Goal: Task Accomplishment & Management: Manage account settings

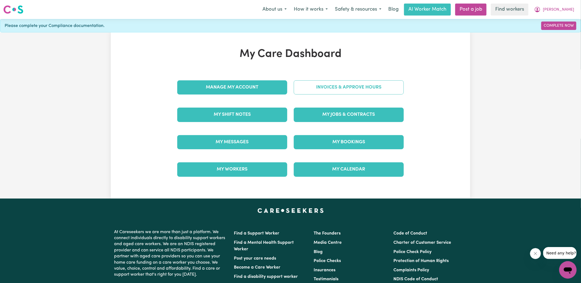
click at [325, 83] on link "Invoices & Approve Hours" at bounding box center [349, 87] width 110 height 14
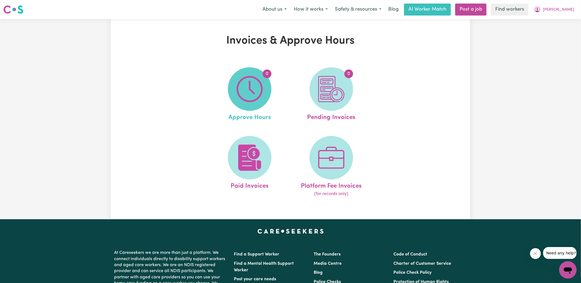
click at [263, 88] on img at bounding box center [249, 89] width 26 height 26
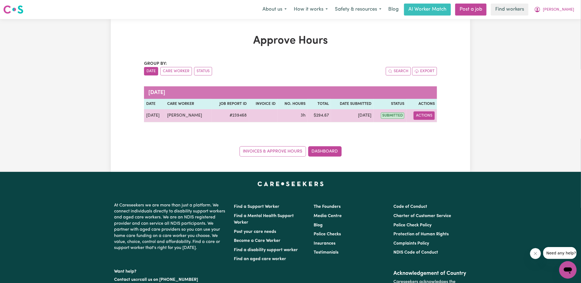
click at [424, 113] on button "Actions" at bounding box center [423, 115] width 21 height 8
click at [432, 127] on link "View Job Report" at bounding box center [437, 127] width 47 height 11
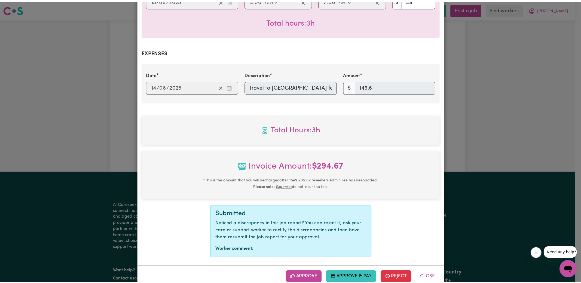
scroll to position [176, 0]
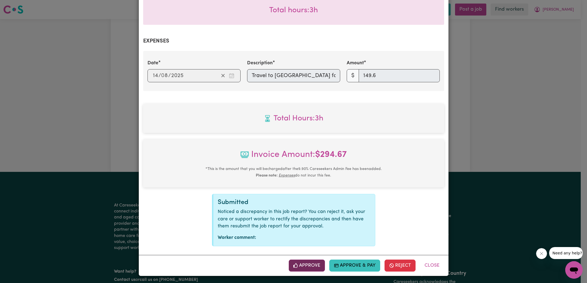
click at [308, 259] on div "Approve Approve & Pay Reject Close" at bounding box center [294, 265] width 310 height 21
click at [310, 261] on button "Approve" at bounding box center [307, 265] width 36 height 12
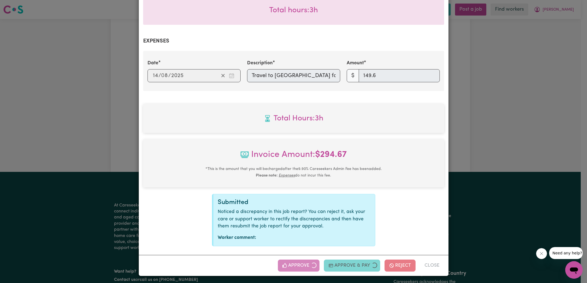
click at [509, 134] on div "Job Report # 239468 - [PERSON_NAME] Summary Job report # 239468 Client name: [P…" at bounding box center [293, 141] width 587 height 283
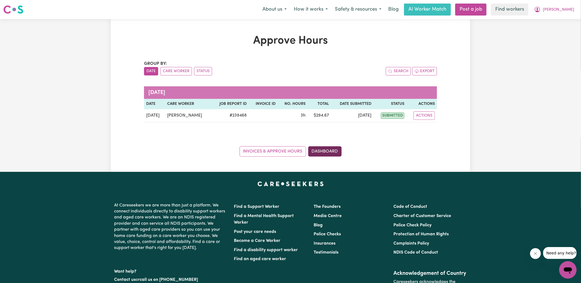
click at [328, 152] on link "Dashboard" at bounding box center [324, 151] width 33 height 10
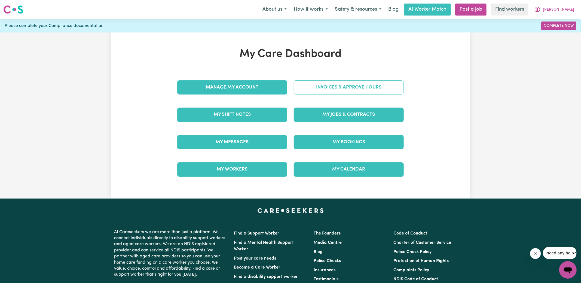
click at [340, 89] on link "Invoices & Approve Hours" at bounding box center [349, 87] width 110 height 14
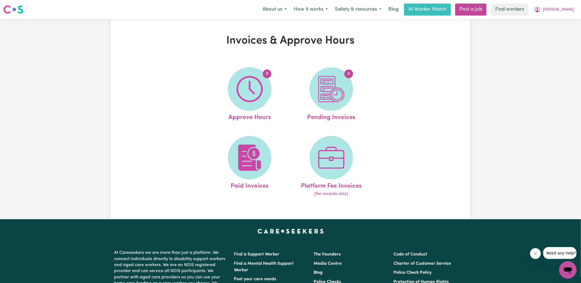
click at [340, 89] on img at bounding box center [331, 89] width 26 height 26
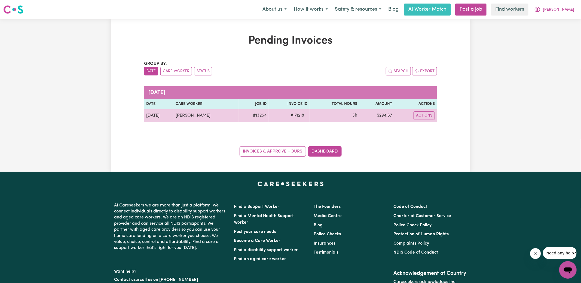
click at [291, 116] on span "# 171218" at bounding box center [297, 115] width 20 height 7
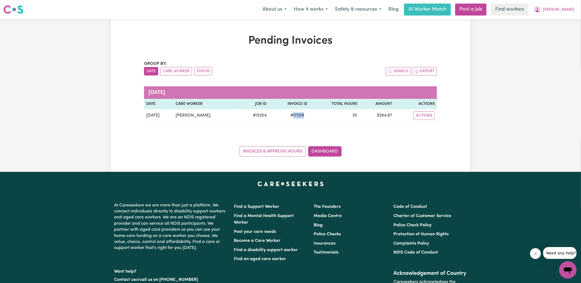
copy span "171218"
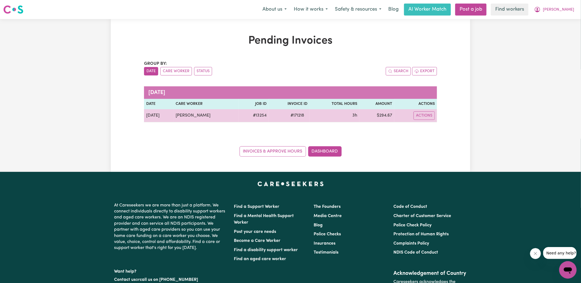
click at [383, 115] on td "$ 294.67" at bounding box center [376, 115] width 35 height 13
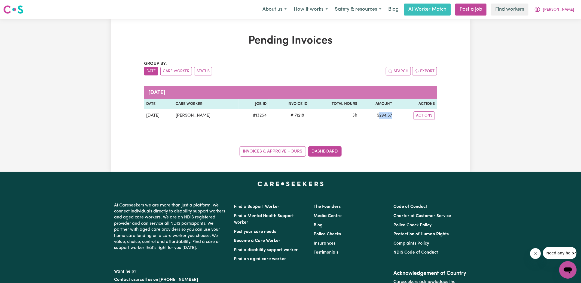
copy td "294.67"
drag, startPoint x: 560, startPoint y: 11, endPoint x: 562, endPoint y: 14, distance: 3.3
click at [560, 11] on span "[PERSON_NAME]" at bounding box center [558, 10] width 31 height 6
click at [555, 34] on link "Logout" at bounding box center [555, 31] width 43 height 10
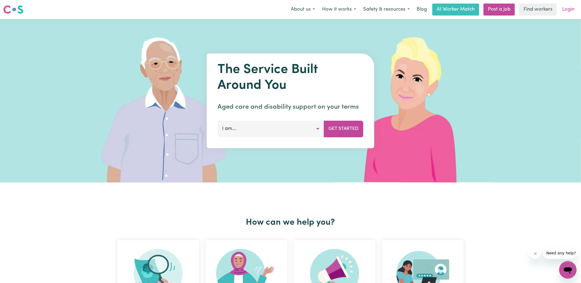
click at [572, 10] on link "Login" at bounding box center [568, 10] width 19 height 12
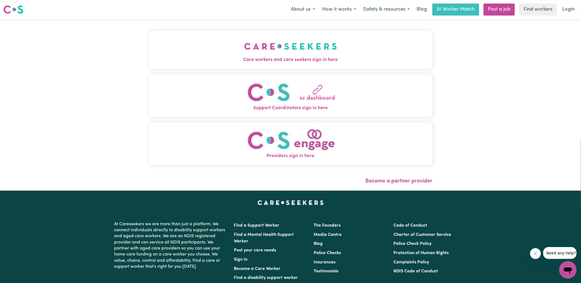
click at [221, 49] on button "Care workers and care seekers sign in here" at bounding box center [291, 50] width 284 height 38
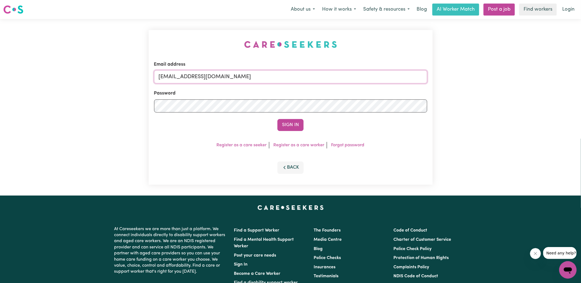
drag, startPoint x: 185, startPoint y: 76, endPoint x: 490, endPoint y: 90, distance: 305.4
click at [490, 90] on div "Email address [EMAIL_ADDRESS][DOMAIN_NAME] Password Sign In Register as a care …" at bounding box center [290, 107] width 581 height 176
click at [195, 79] on input "superuser~[PERSON_NAME]" at bounding box center [290, 76] width 273 height 13
drag, startPoint x: 187, startPoint y: 76, endPoint x: 399, endPoint y: 76, distance: 212.5
click at [397, 79] on input "superuser~[PERSON_NAME]" at bounding box center [290, 76] width 273 height 13
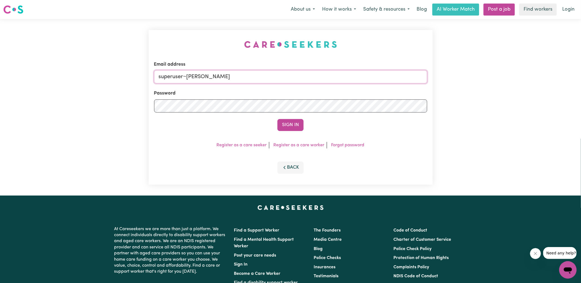
type input "[EMAIL_ADDRESS][DOMAIN_NAME]"
click at [277, 119] on button "Sign In" at bounding box center [290, 125] width 26 height 12
